Goal: Task Accomplishment & Management: Complete application form

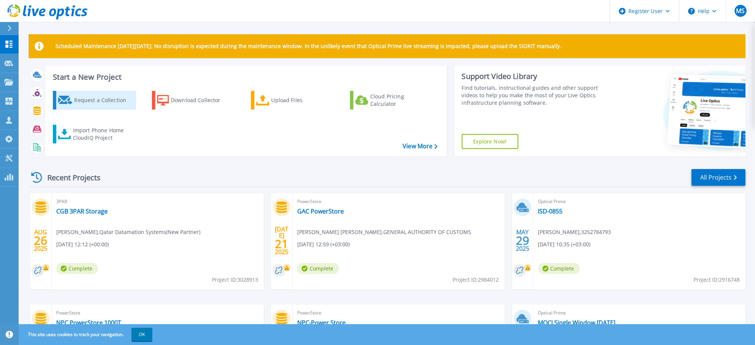
click at [110, 101] on div "Request a Collection" at bounding box center [104, 100] width 60 height 15
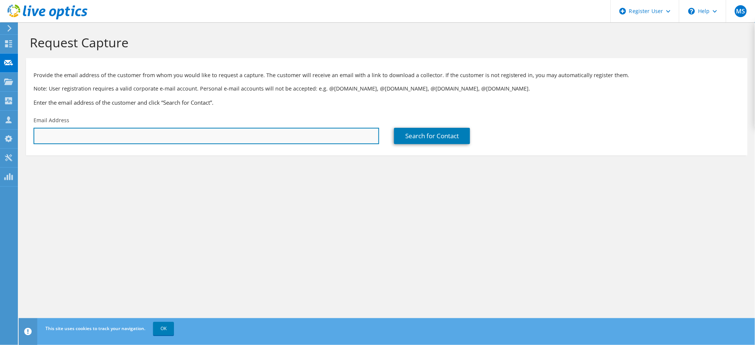
click at [291, 137] on input "text" at bounding box center [207, 136] width 346 height 16
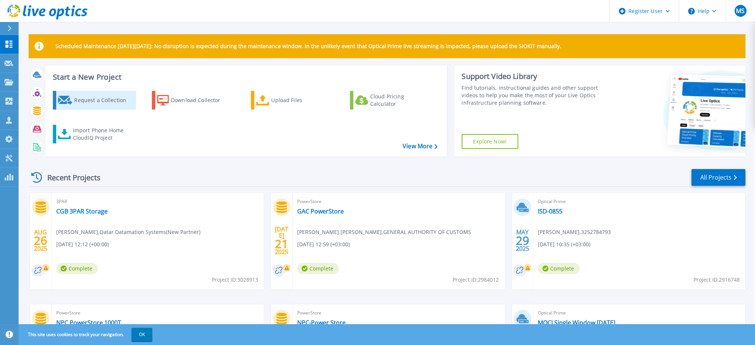
click at [116, 101] on div "Request a Collection" at bounding box center [104, 100] width 60 height 15
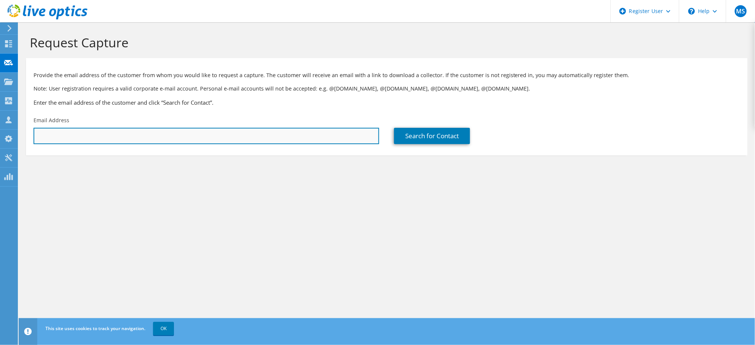
click at [145, 135] on input "text" at bounding box center [207, 136] width 346 height 16
paste input "Khalid Dalvi <khalid.dalvi@dolphinenergy.com>"
type input "khalid.dalvi@dolphinenergy.com"
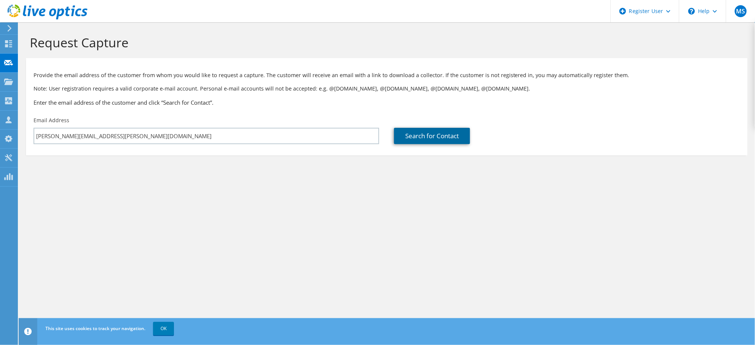
click at [436, 138] on link "Search for Contact" at bounding box center [432, 136] width 76 height 16
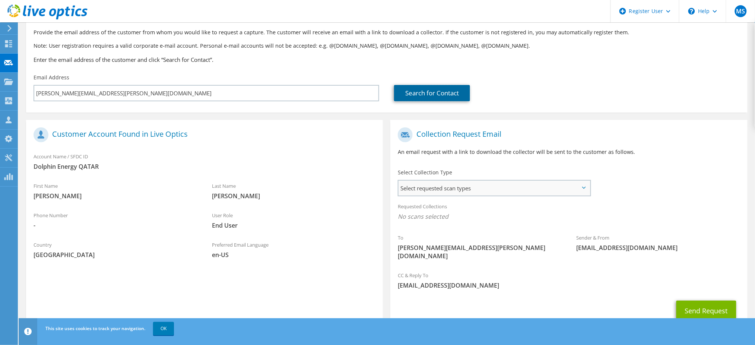
scroll to position [54, 0]
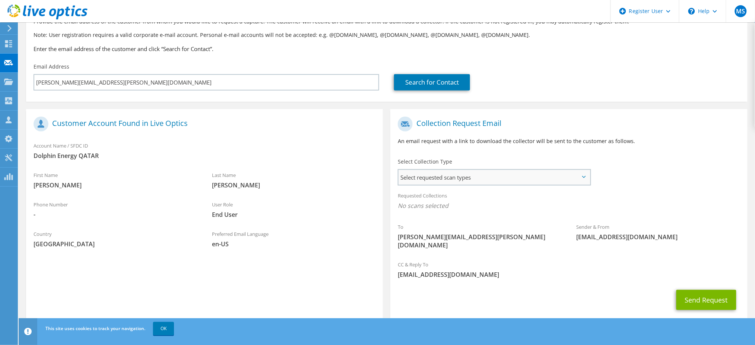
click at [504, 178] on span "Select requested scan types" at bounding box center [495, 177] width 192 height 15
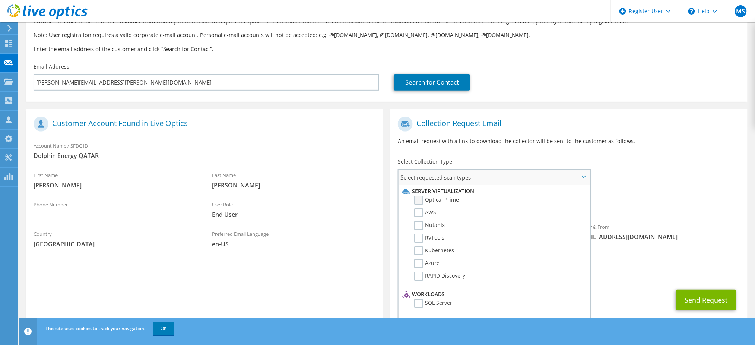
click at [442, 199] on label "Optical Prime" at bounding box center [436, 200] width 45 height 9
click at [0, 0] on input "Optical Prime" at bounding box center [0, 0] width 0 height 0
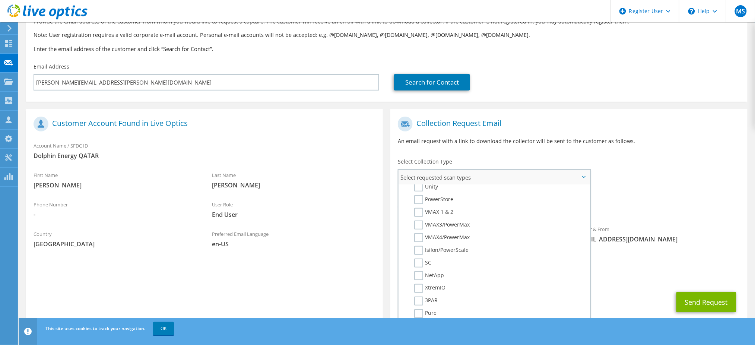
scroll to position [157, 0]
click at [417, 296] on label "3PAR" at bounding box center [425, 300] width 23 height 9
click at [0, 0] on input "3PAR" at bounding box center [0, 0] width 0 height 0
click at [703, 297] on button "Send Request" at bounding box center [707, 302] width 60 height 20
